Goal: Transaction & Acquisition: Purchase product/service

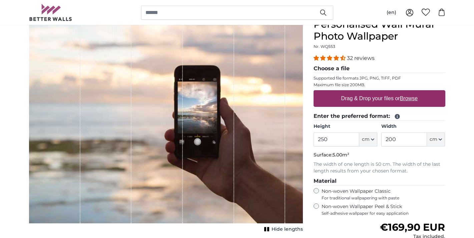
scroll to position [70, 0]
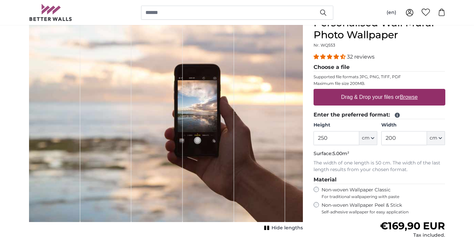
click at [406, 98] on u "Browse" at bounding box center [409, 97] width 18 height 6
click at [406, 91] on input "Drag & Drop your files or Browse" at bounding box center [379, 90] width 132 height 2
click at [408, 95] on u "Browse" at bounding box center [409, 97] width 18 height 6
click at [408, 91] on input "Drag & Drop your files or Browse" at bounding box center [379, 90] width 132 height 2
type input "**********"
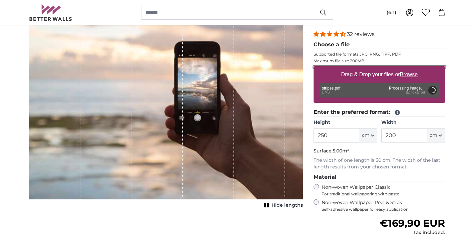
scroll to position [93, 0]
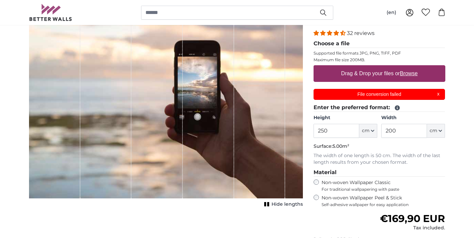
click at [438, 94] on div "File conversion failed X" at bounding box center [379, 94] width 132 height 11
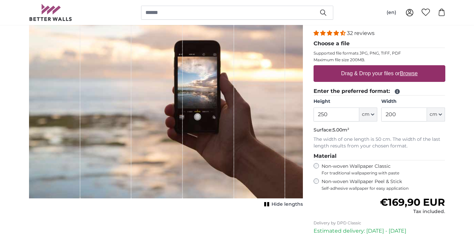
click at [411, 74] on u "Browse" at bounding box center [409, 74] width 18 height 6
click at [411, 67] on input "Drag & Drop your files or Browse" at bounding box center [379, 66] width 132 height 2
type input "**********"
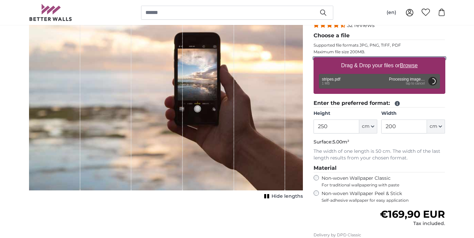
scroll to position [103, 0]
